Goal: Transaction & Acquisition: Purchase product/service

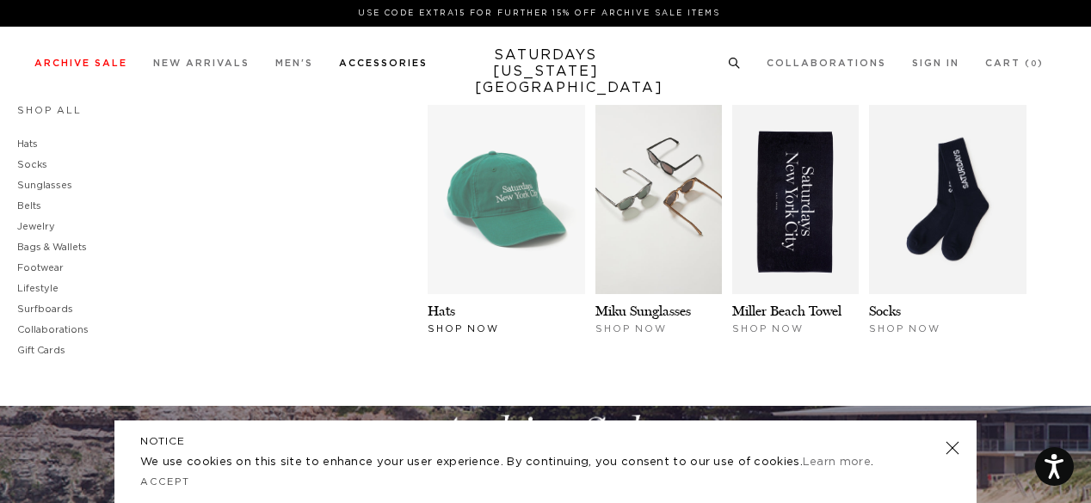
click at [465, 240] on img at bounding box center [506, 199] width 157 height 189
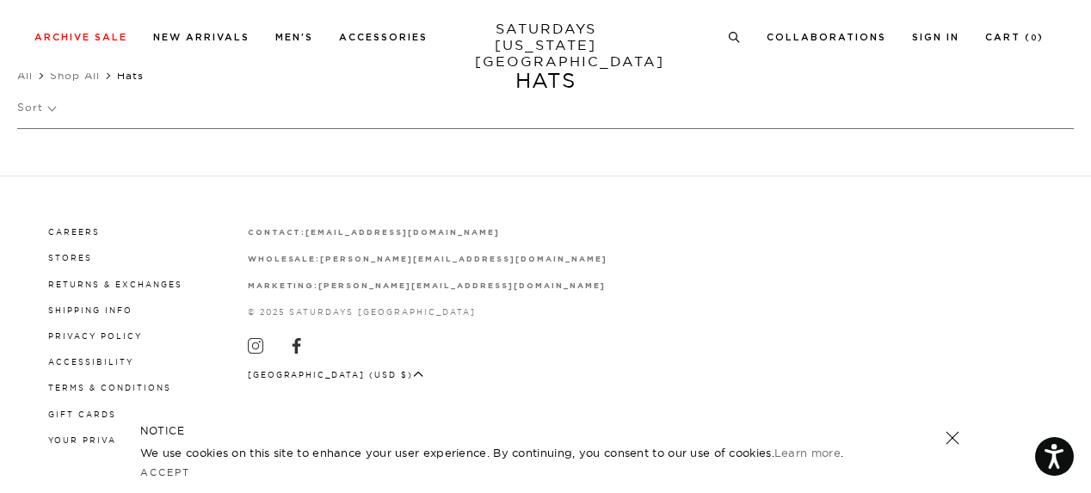
scroll to position [53, 0]
click at [177, 471] on link "Accept" at bounding box center [165, 472] width 50 height 12
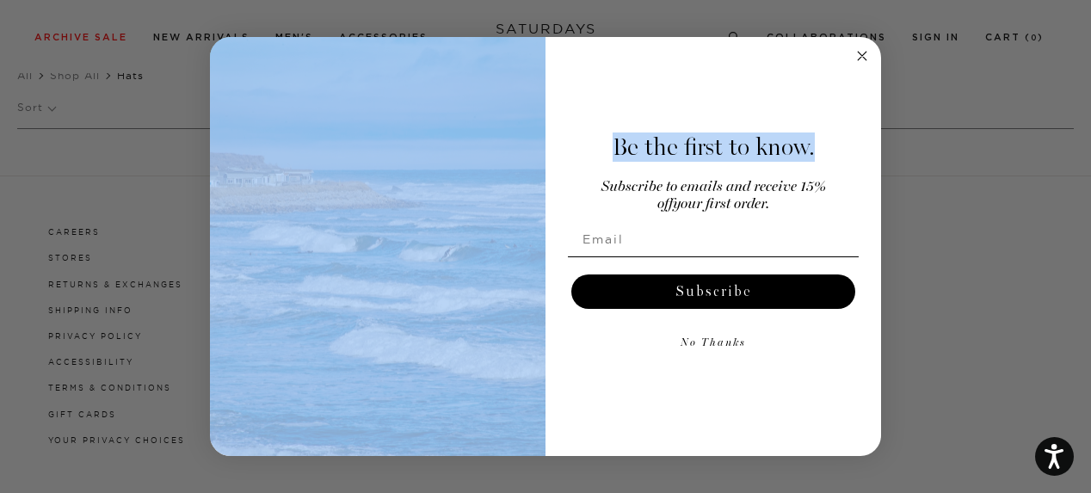
click at [852, 47] on div "Close dialog Be the first to know. Subscribe to emails and receive 15% off your…" at bounding box center [545, 247] width 671 height 420
click at [860, 58] on icon "Close dialog" at bounding box center [862, 56] width 9 height 9
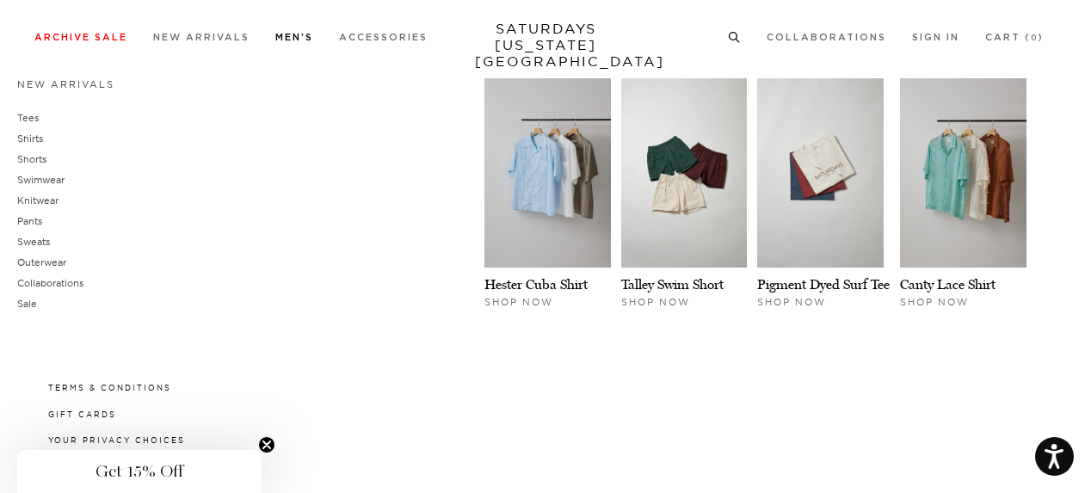
click at [283, 33] on link "Men's" at bounding box center [294, 37] width 38 height 9
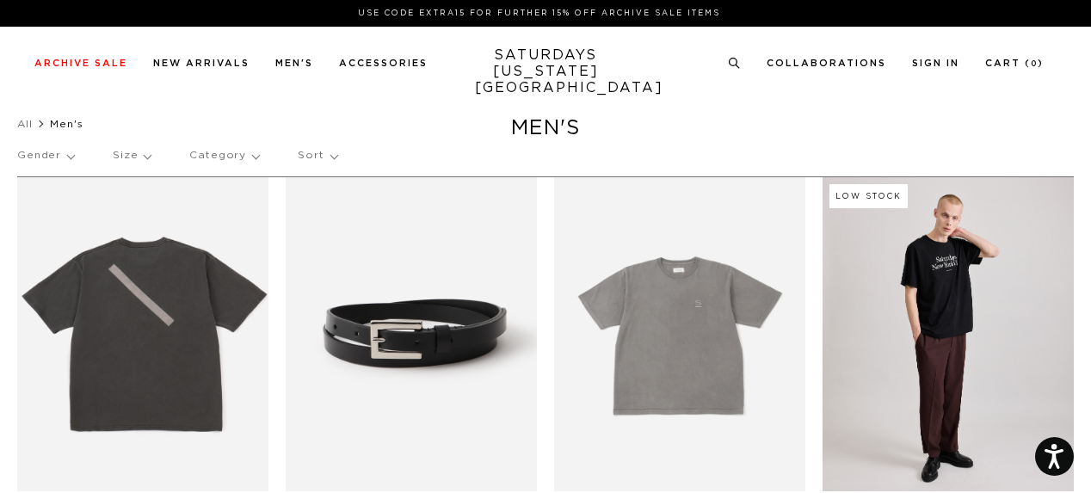
click at [238, 159] on p "Category" at bounding box center [224, 156] width 70 height 40
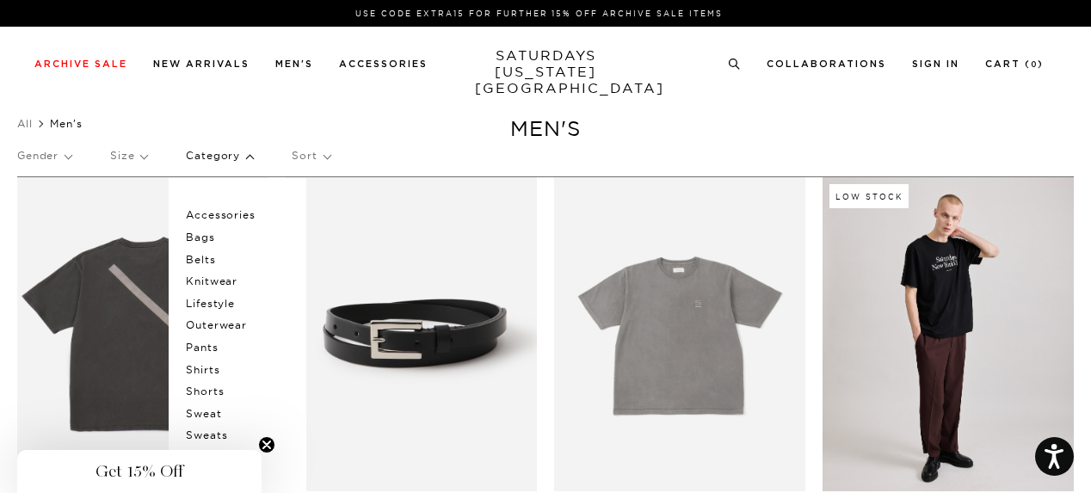
click at [223, 215] on p "Accessories" at bounding box center [237, 215] width 103 height 22
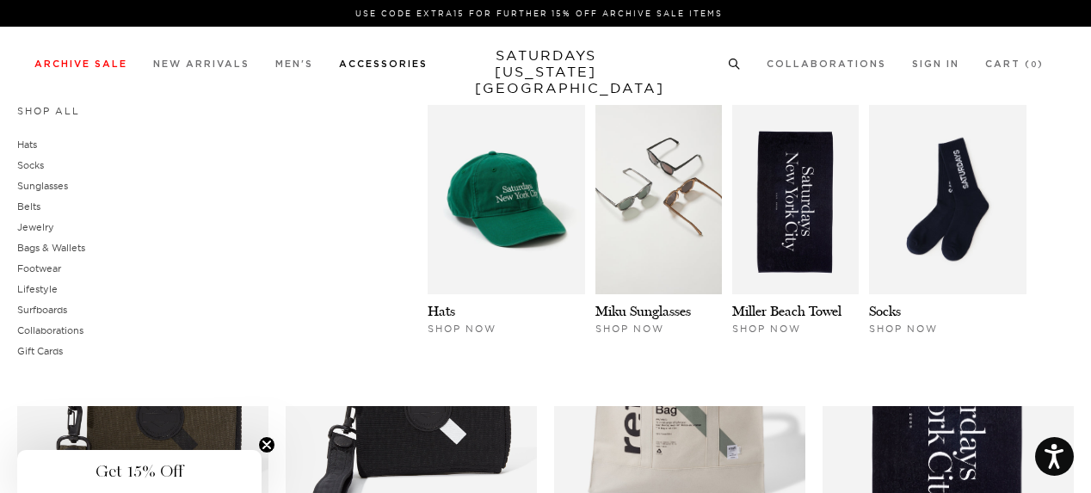
click at [401, 65] on link "Accessories" at bounding box center [383, 63] width 89 height 9
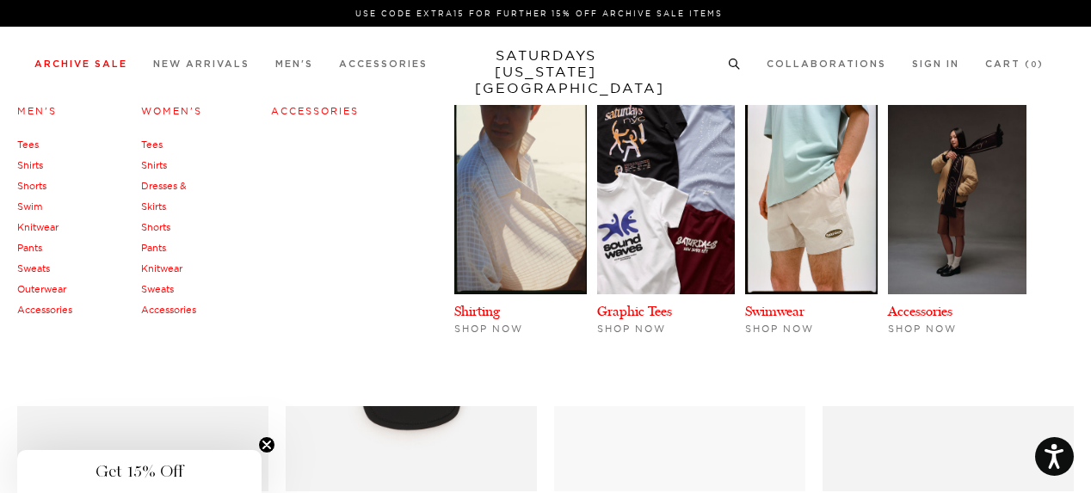
click at [108, 65] on link "Archive Sale" at bounding box center [80, 63] width 93 height 9
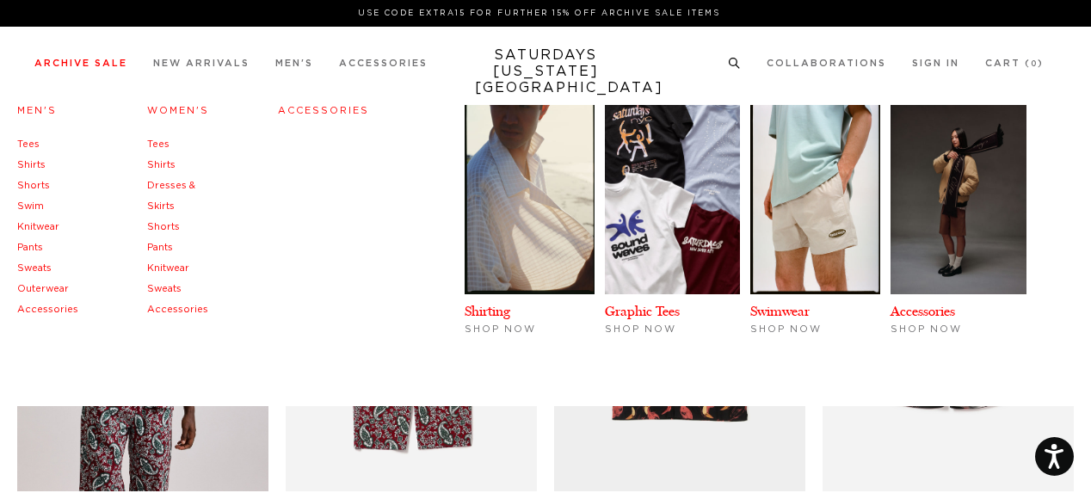
click at [38, 309] on link "Accessories" at bounding box center [47, 309] width 61 height 9
